Goal: Task Accomplishment & Management: Complete application form

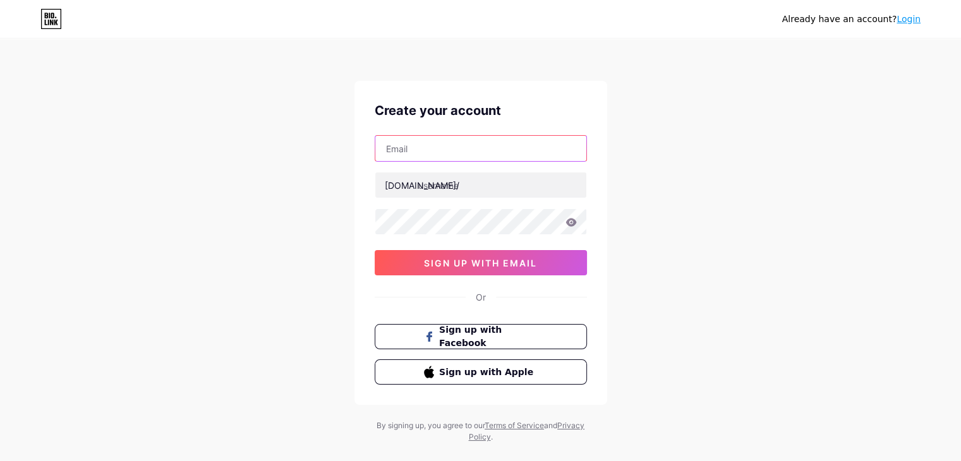
click at [507, 148] on input "text" at bounding box center [480, 148] width 211 height 25
type input "[EMAIL_ADDRESS][DOMAIN_NAME]"
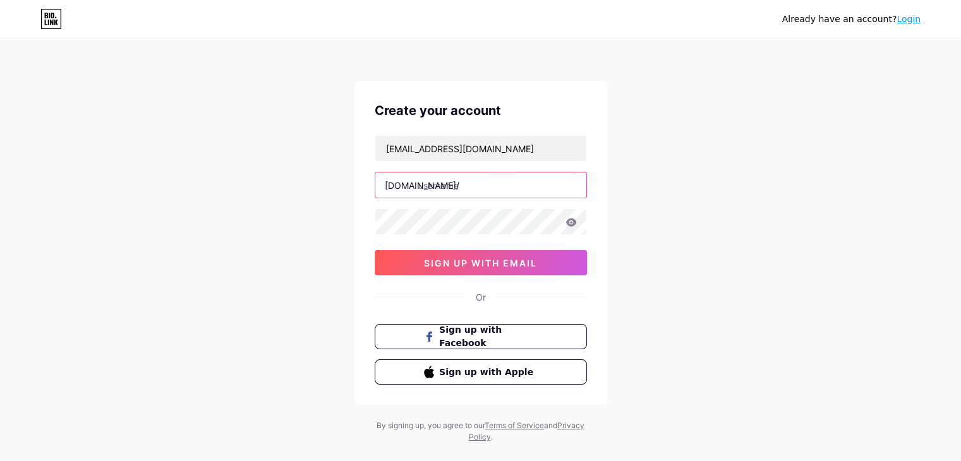
click at [475, 189] on input "text" at bounding box center [480, 184] width 211 height 25
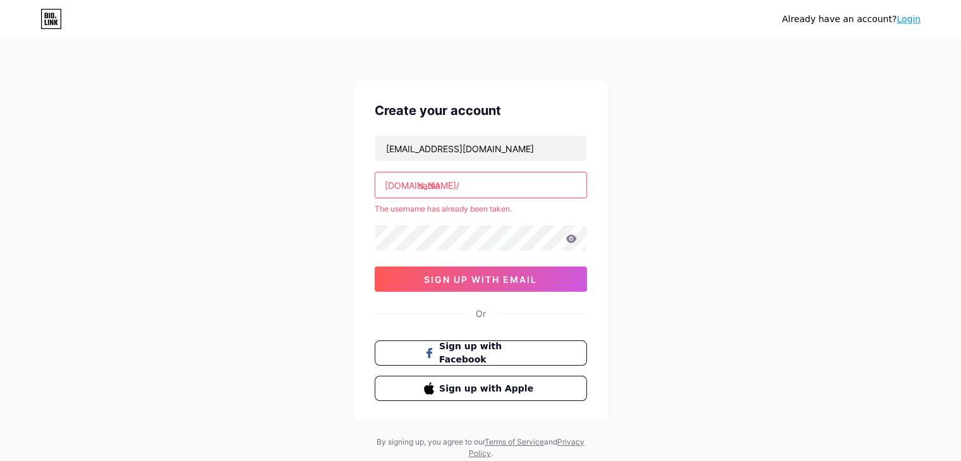
click at [459, 190] on input "sadia" at bounding box center [480, 184] width 211 height 25
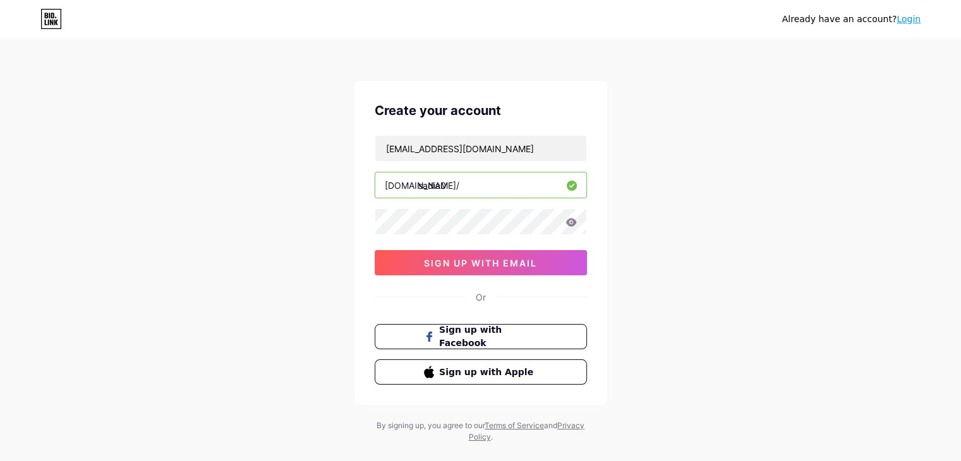
click at [453, 184] on input "sadia0" at bounding box center [480, 184] width 211 height 25
click at [457, 188] on input "sadia2" at bounding box center [480, 184] width 211 height 25
click at [452, 191] on input "njsadia" at bounding box center [480, 184] width 211 height 25
type input "n"
click at [470, 236] on div "[EMAIL_ADDRESS][DOMAIN_NAME] [DOMAIN_NAME]/ sadia2 0cAFcWeA7tDqrvHIMCFAX-fOAqbg…" at bounding box center [481, 205] width 212 height 140
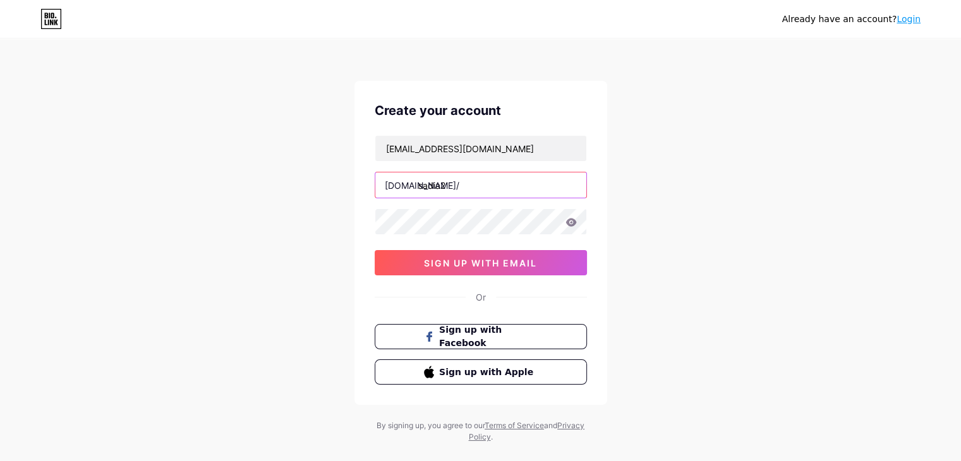
click at [477, 193] on input "sadia2" at bounding box center [480, 184] width 211 height 25
click at [571, 219] on icon at bounding box center [570, 222] width 11 height 8
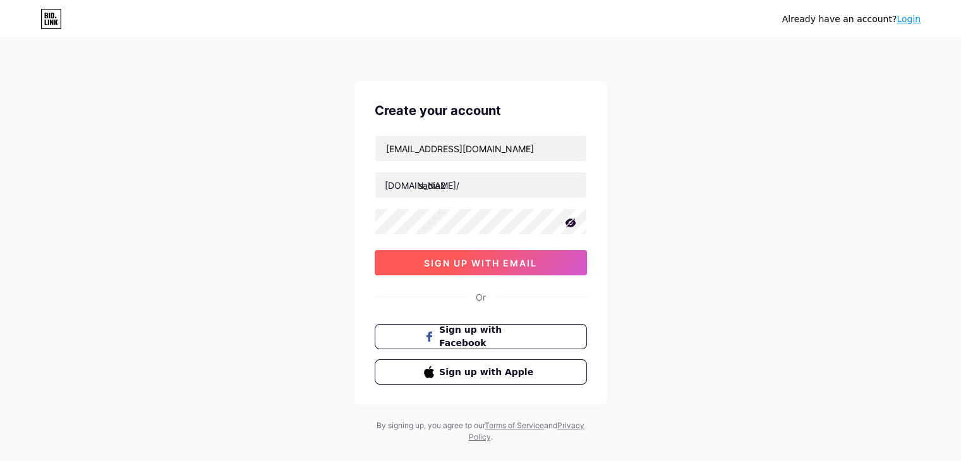
click at [536, 258] on span "sign up with email" at bounding box center [480, 263] width 113 height 11
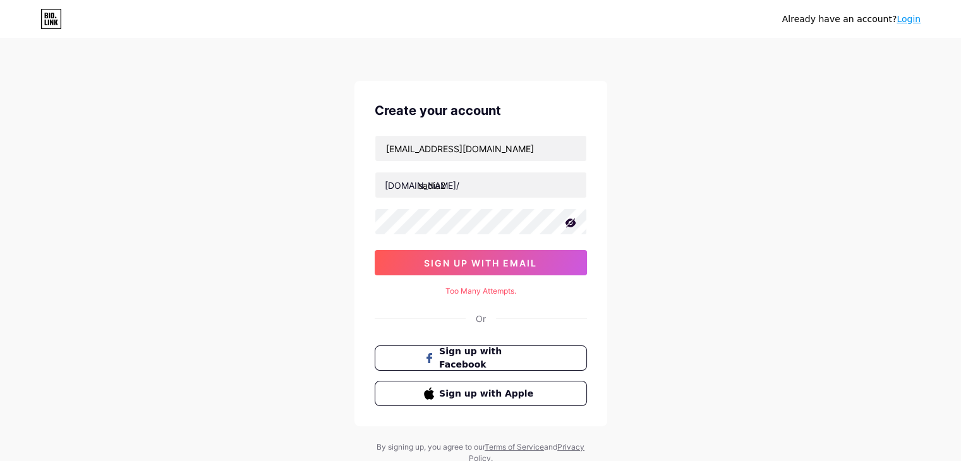
click at [480, 291] on div "Too Many Attempts." at bounding box center [481, 290] width 212 height 11
click at [458, 183] on input "sadia2" at bounding box center [480, 184] width 211 height 25
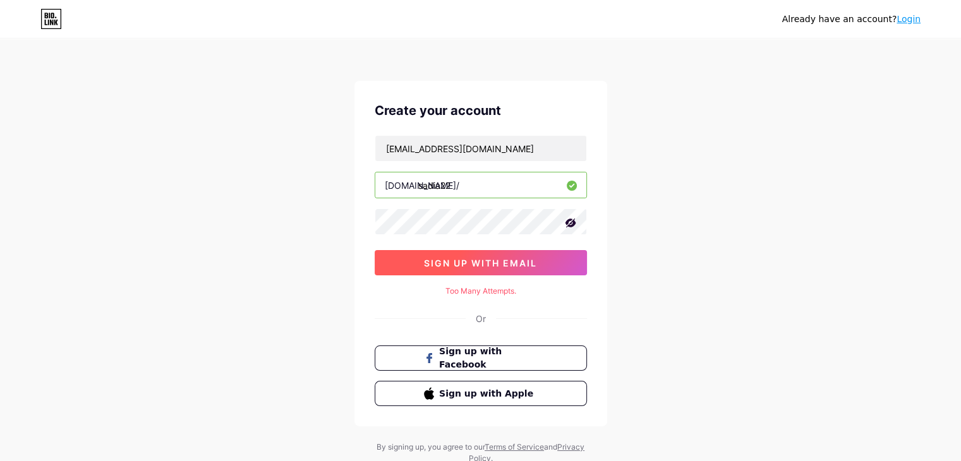
type input "sadia22"
click at [455, 262] on span "sign up with email" at bounding box center [480, 263] width 113 height 11
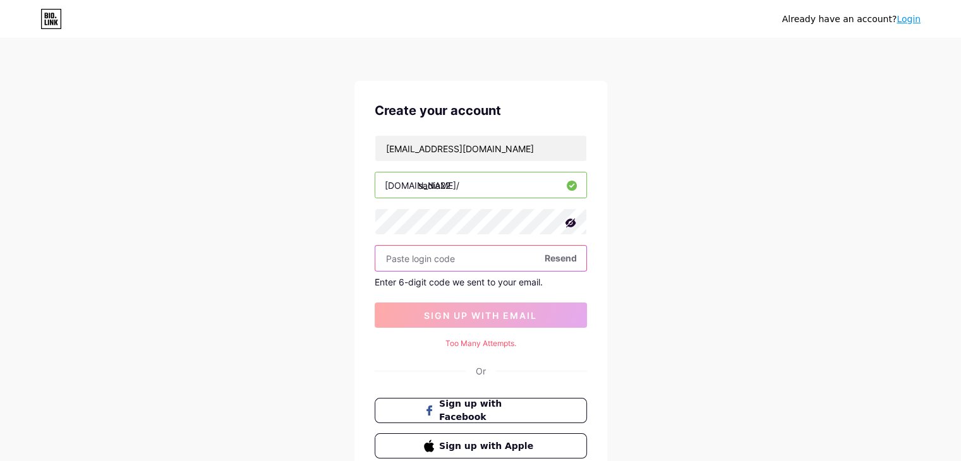
click at [535, 264] on input "text" at bounding box center [480, 258] width 211 height 25
click at [522, 259] on input "text" at bounding box center [480, 258] width 211 height 25
click at [572, 256] on span "Resend" at bounding box center [560, 257] width 32 height 13
paste input "124073"
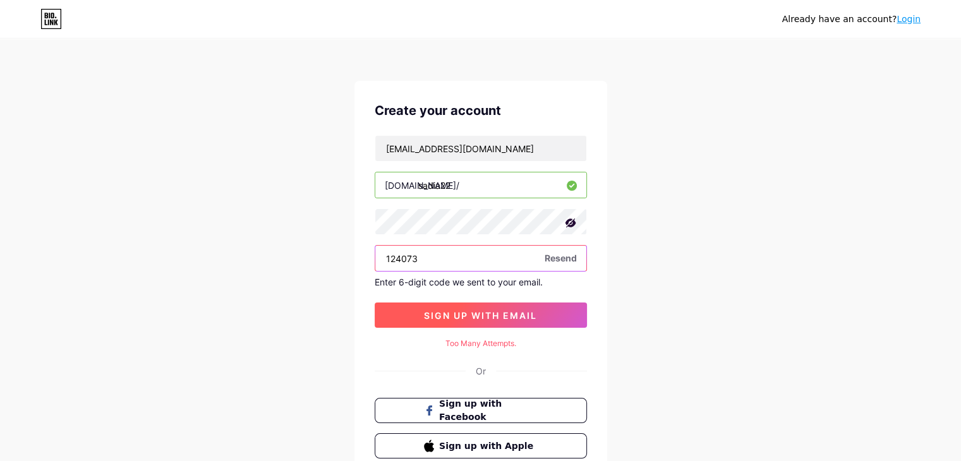
type input "124073"
click at [472, 306] on button "sign up with email" at bounding box center [481, 315] width 212 height 25
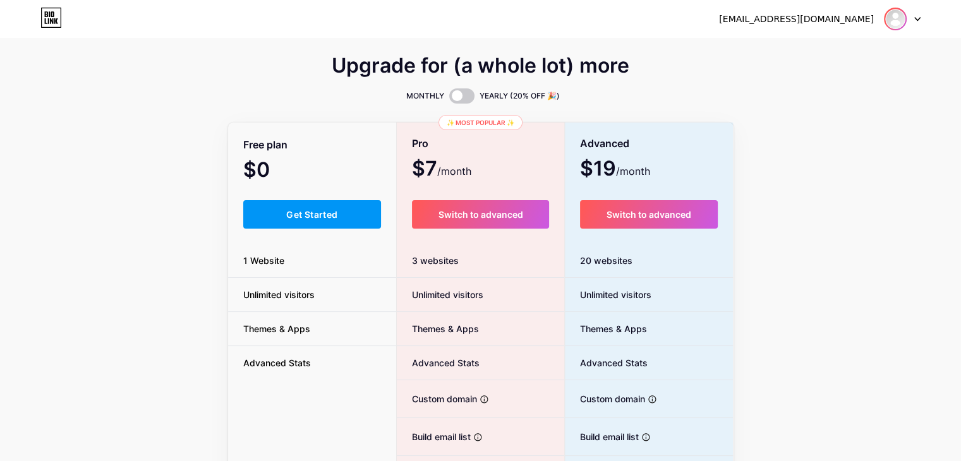
click at [898, 27] on img at bounding box center [895, 19] width 20 height 20
click at [854, 49] on link "Dashboard" at bounding box center [841, 52] width 157 height 34
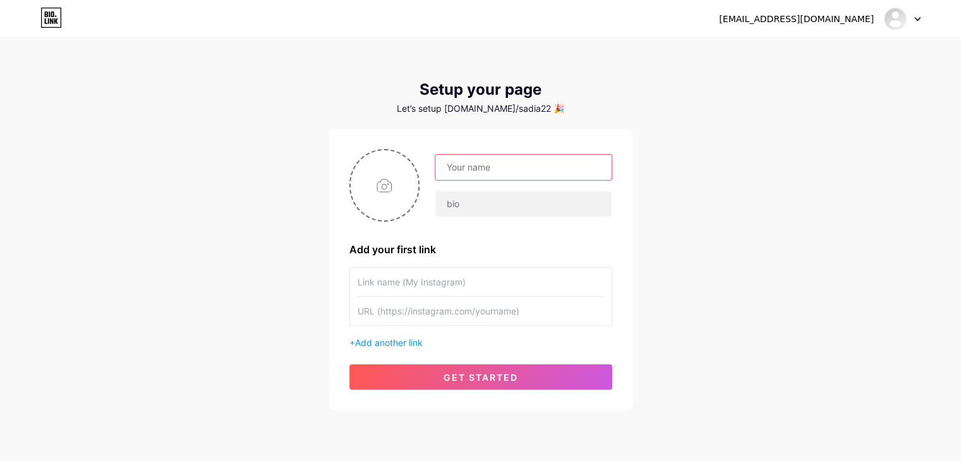
click at [534, 164] on input "text" at bounding box center [523, 167] width 176 height 25
type input "Sadia"
click at [538, 203] on input "text" at bounding box center [523, 203] width 176 height 25
click at [407, 185] on input "file" at bounding box center [385, 185] width 68 height 70
click at [384, 207] on input "file" at bounding box center [385, 185] width 68 height 70
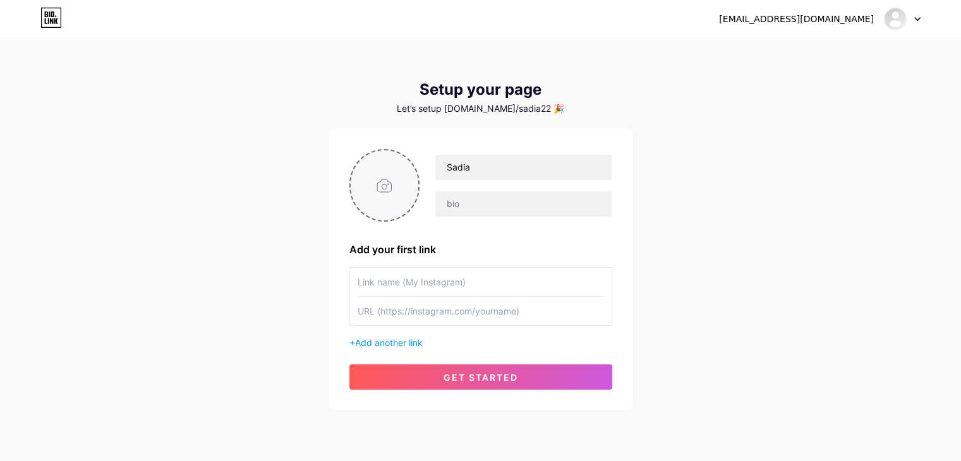
type input "C:\fakepath\🕯️.jpeg"
click at [462, 200] on input "text" at bounding box center [523, 203] width 176 height 25
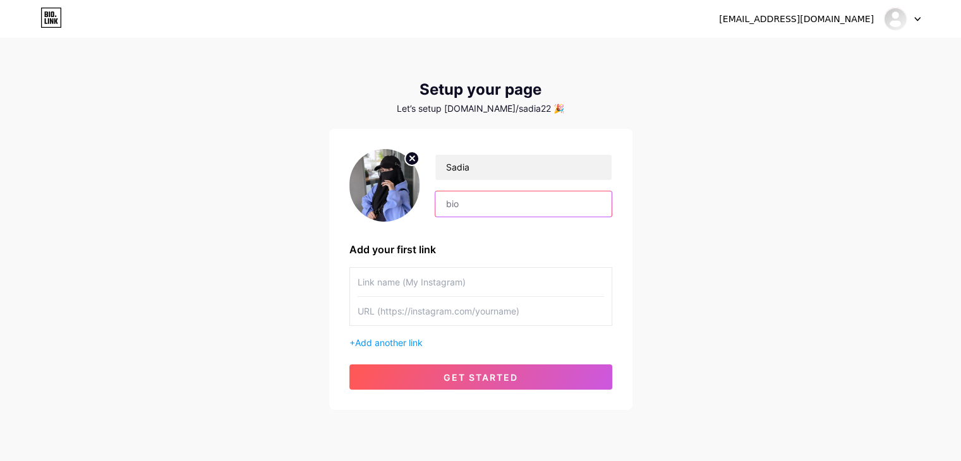
paste input "Probably watching the stars 🌙 when I should be sleeping 😴"
type input "Probably watching the stars 🌙 when I should be sleeping 😴"
click at [442, 280] on input "text" at bounding box center [480, 282] width 246 height 28
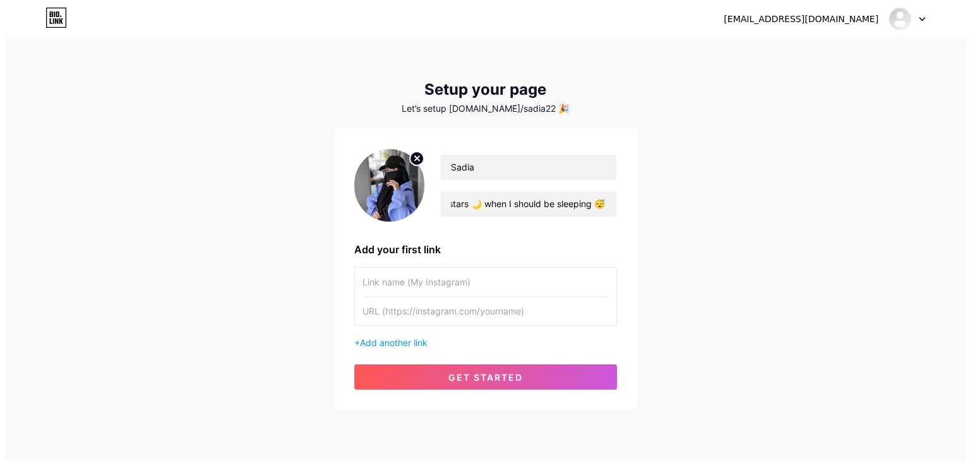
scroll to position [0, 0]
click at [444, 281] on input "text" at bounding box center [480, 282] width 246 height 28
paste input "[URL][DOMAIN_NAME]"
type input "[URL][DOMAIN_NAME]"
click at [511, 314] on input "text" at bounding box center [480, 311] width 246 height 28
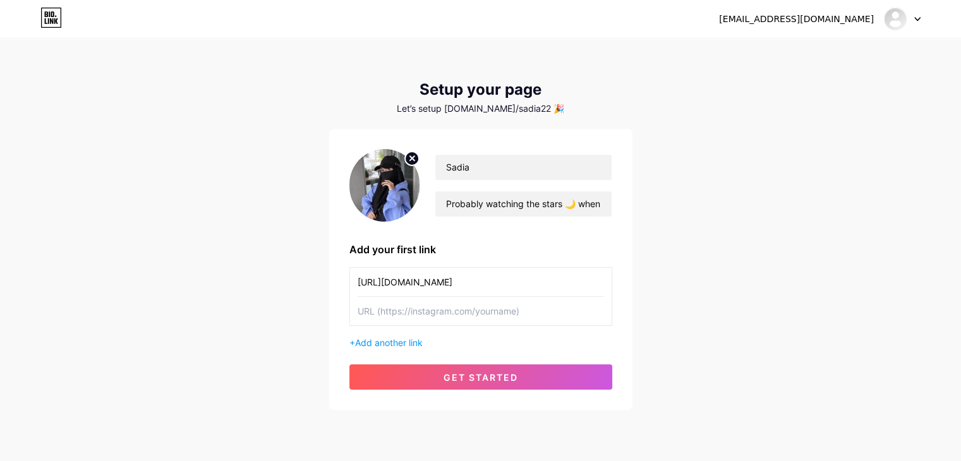
paste input "[URL][DOMAIN_NAME]"
type input "[URL][DOMAIN_NAME]"
click at [477, 287] on input "[URL][DOMAIN_NAME]" at bounding box center [480, 282] width 246 height 28
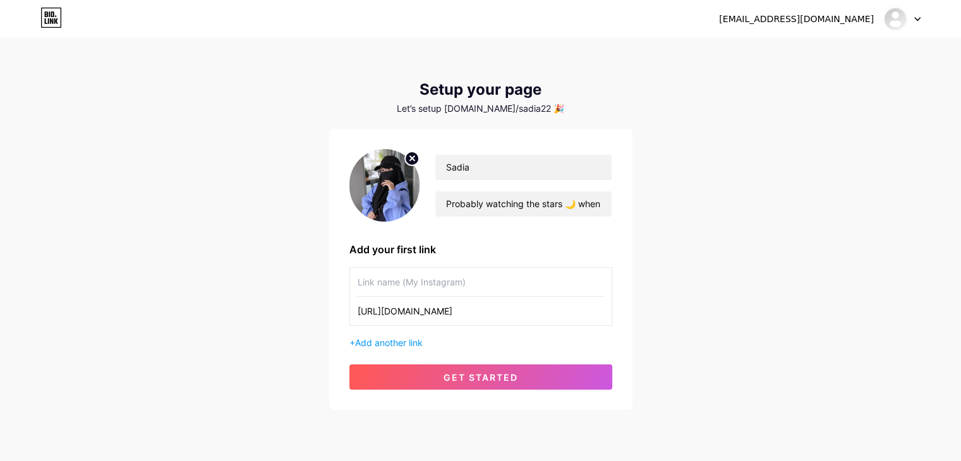
paste input "[PERSON_NAME]"
type input "[PERSON_NAME]"
click at [383, 340] on span "Add another link" at bounding box center [389, 342] width 68 height 11
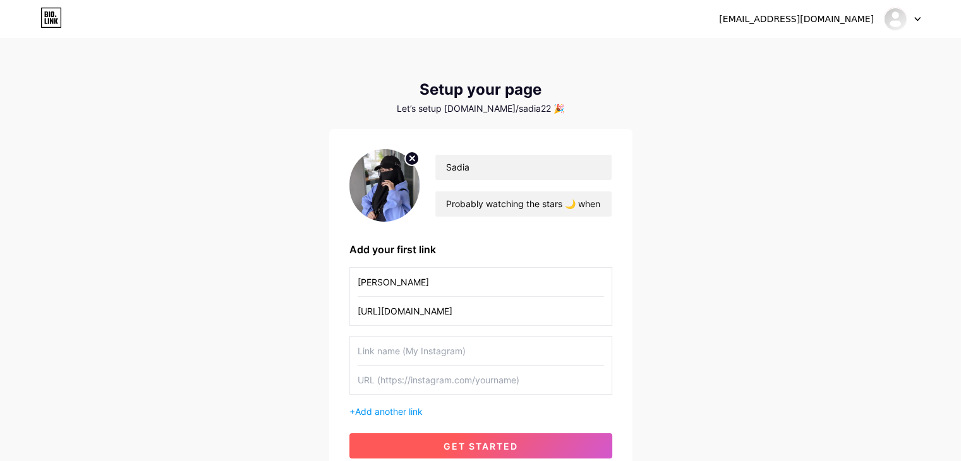
click at [471, 443] on span "get started" at bounding box center [480, 446] width 75 height 11
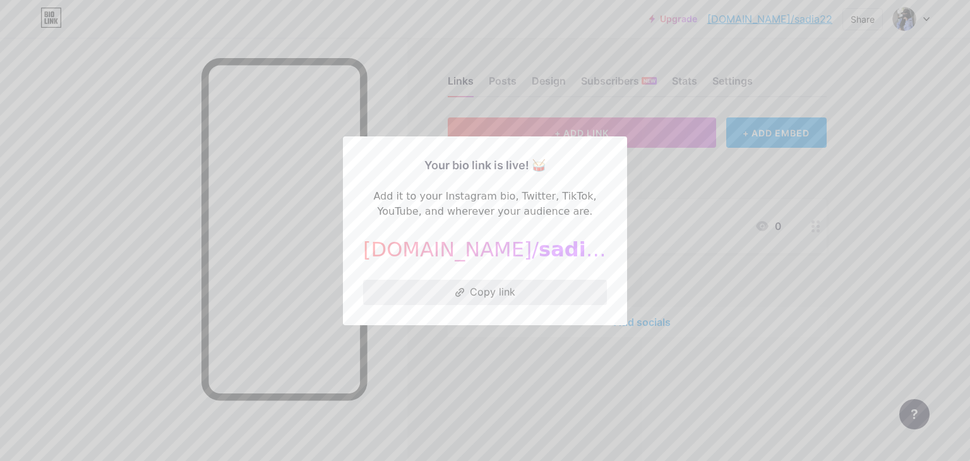
click at [563, 288] on button "Copy link" at bounding box center [485, 292] width 244 height 25
click at [561, 345] on div at bounding box center [485, 230] width 970 height 461
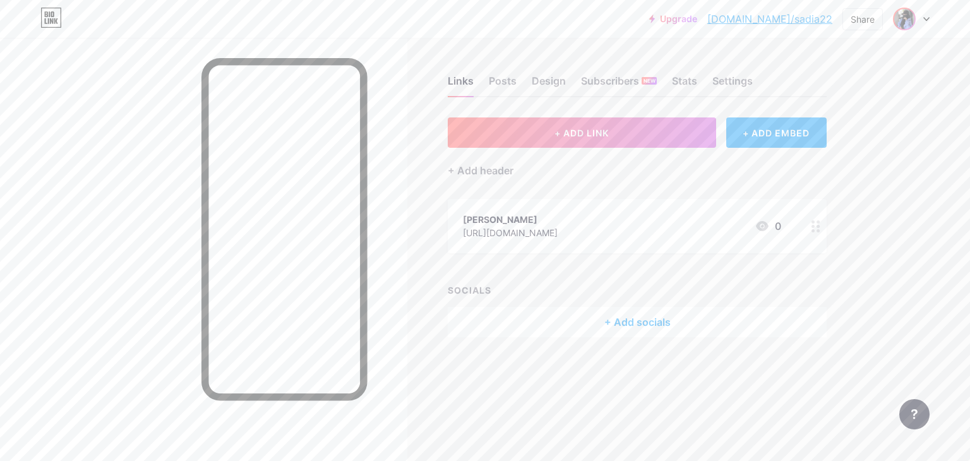
click at [913, 18] on img at bounding box center [904, 19] width 20 height 20
click at [900, 23] on img at bounding box center [904, 19] width 20 height 20
click at [875, 81] on div "Sadia [DOMAIN_NAME]/sadia22" at bounding box center [856, 81] width 94 height 23
